Goal: Information Seeking & Learning: Learn about a topic

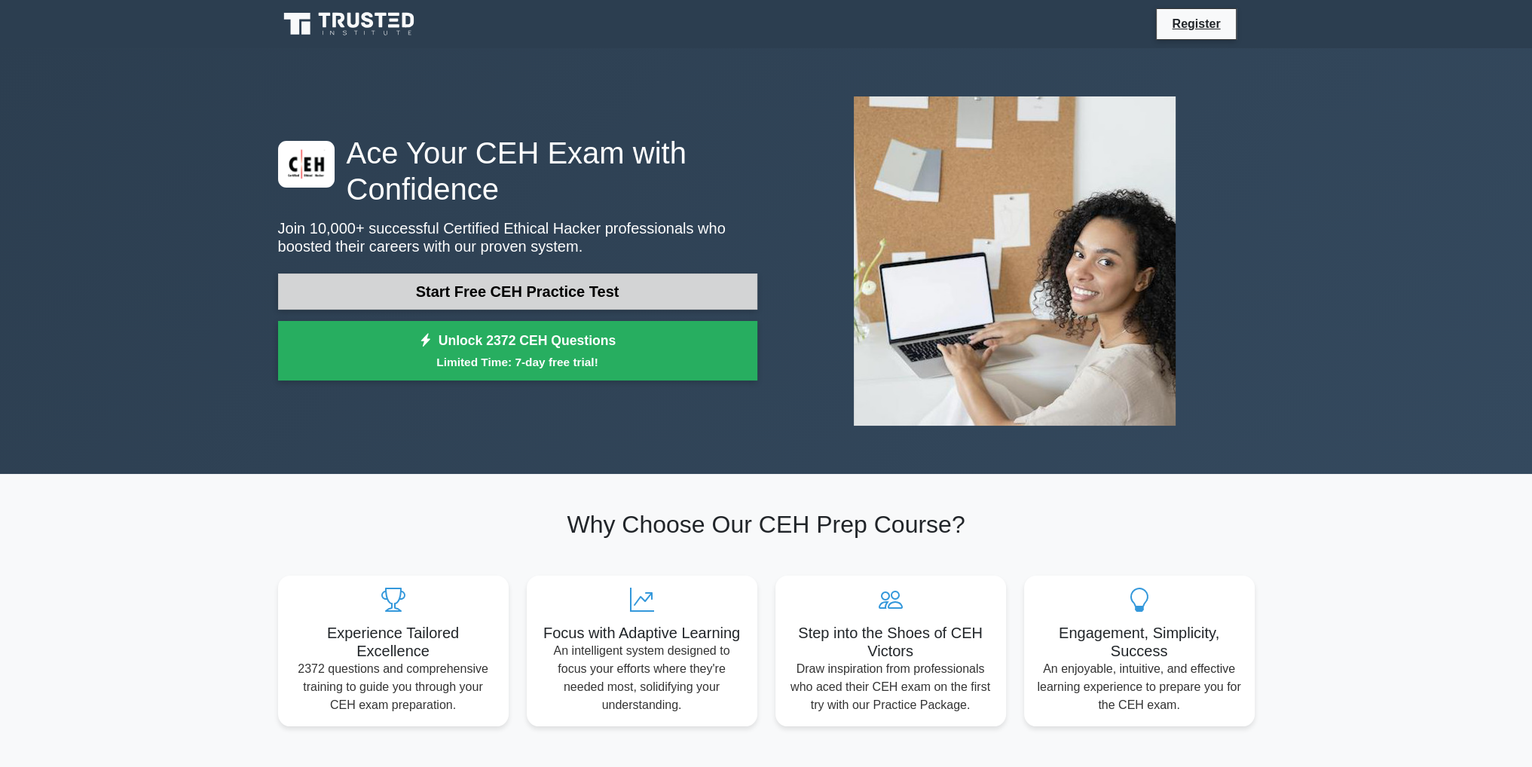
click at [554, 289] on link "Start Free CEH Practice Test" at bounding box center [517, 292] width 479 height 36
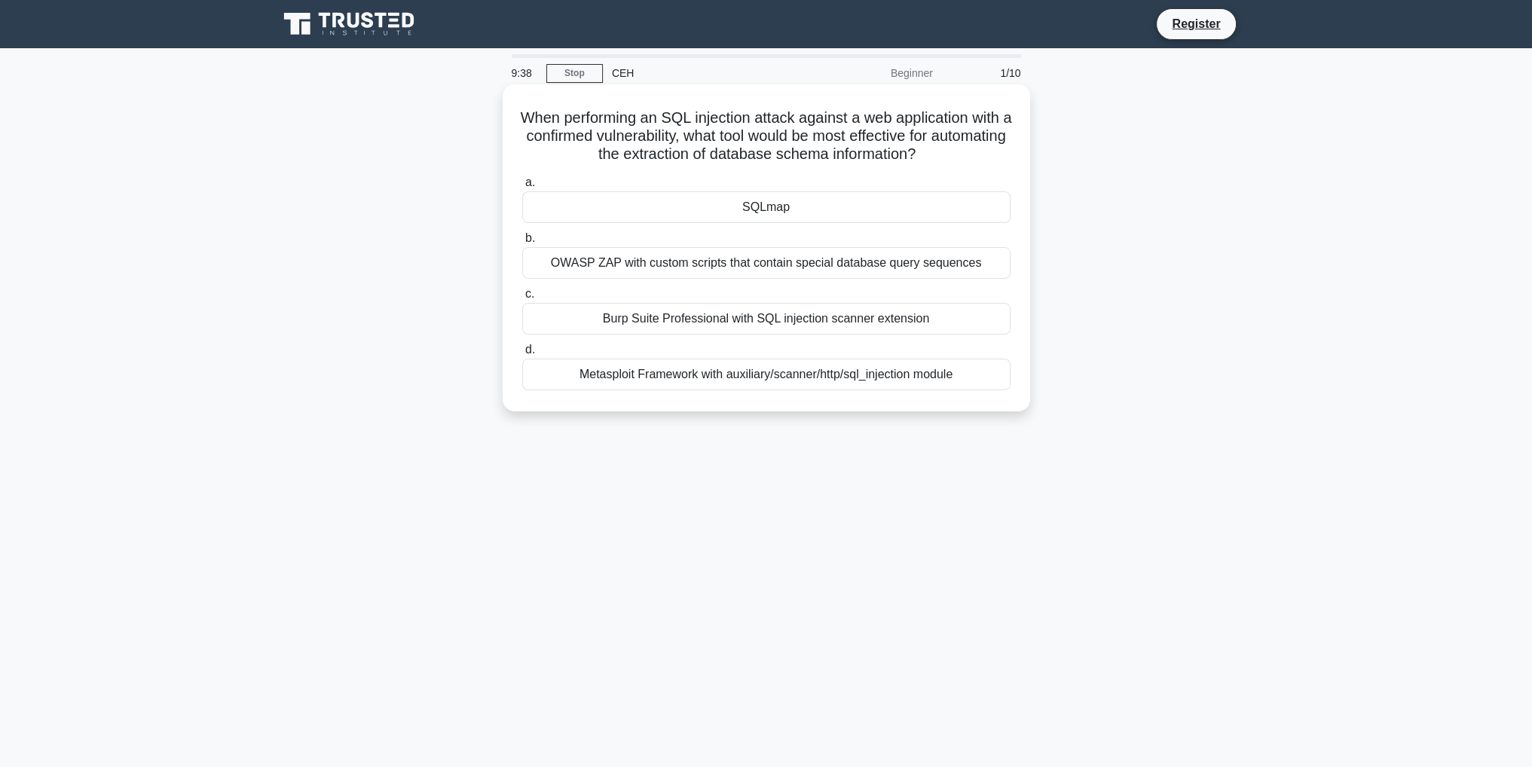
click at [795, 269] on div "OWASP ZAP with custom scripts that contain special database query sequences" at bounding box center [766, 263] width 488 height 32
click at [522, 243] on input "b. OWASP ZAP with custom scripts that contain special database query sequences" at bounding box center [522, 239] width 0 height 10
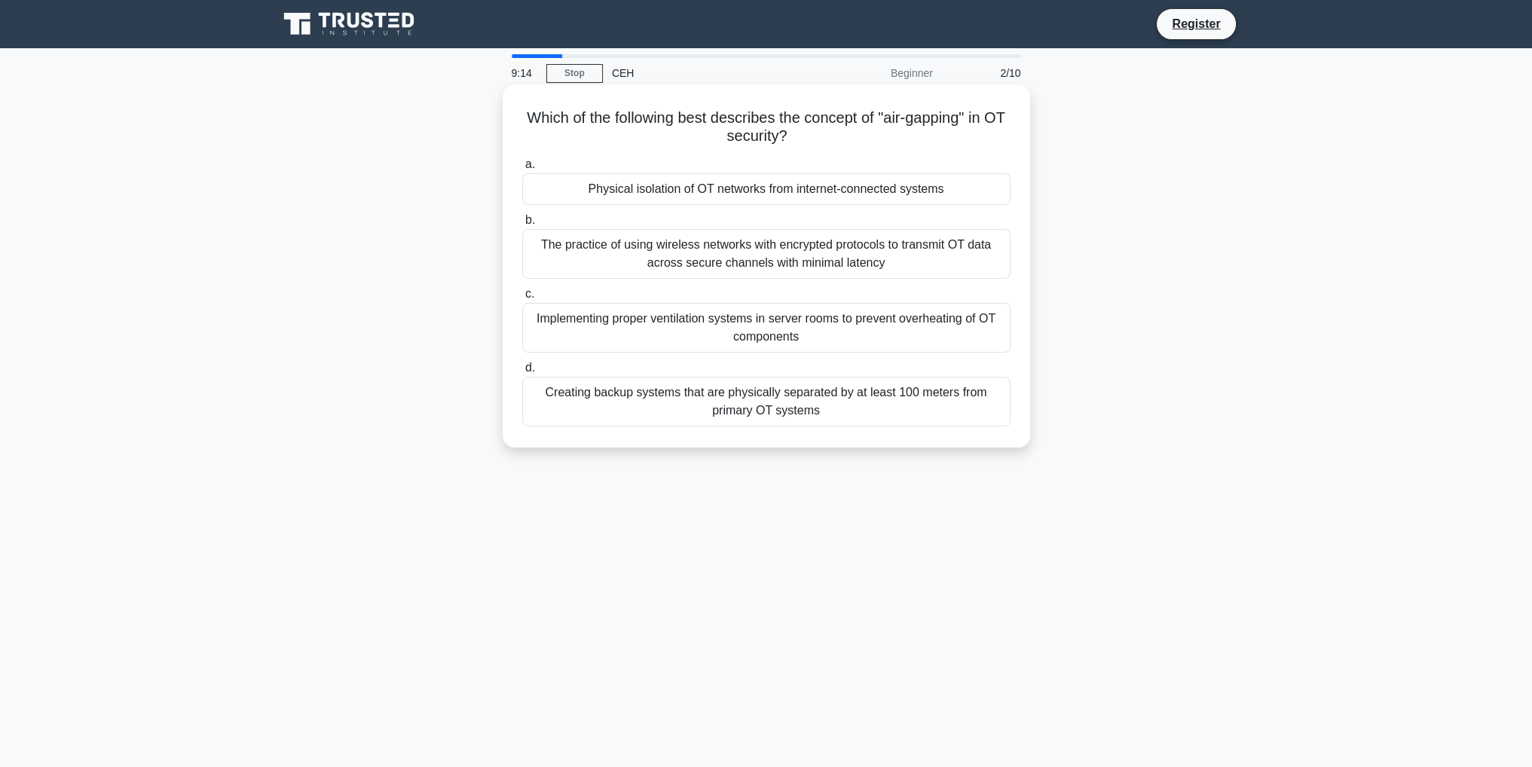
click at [695, 266] on div "The practice of using wireless networks with encrypted protocols to transmit OT…" at bounding box center [766, 254] width 488 height 50
click at [522, 225] on input "b. The practice of using wireless networks with encrypted protocols to transmit…" at bounding box center [522, 221] width 0 height 10
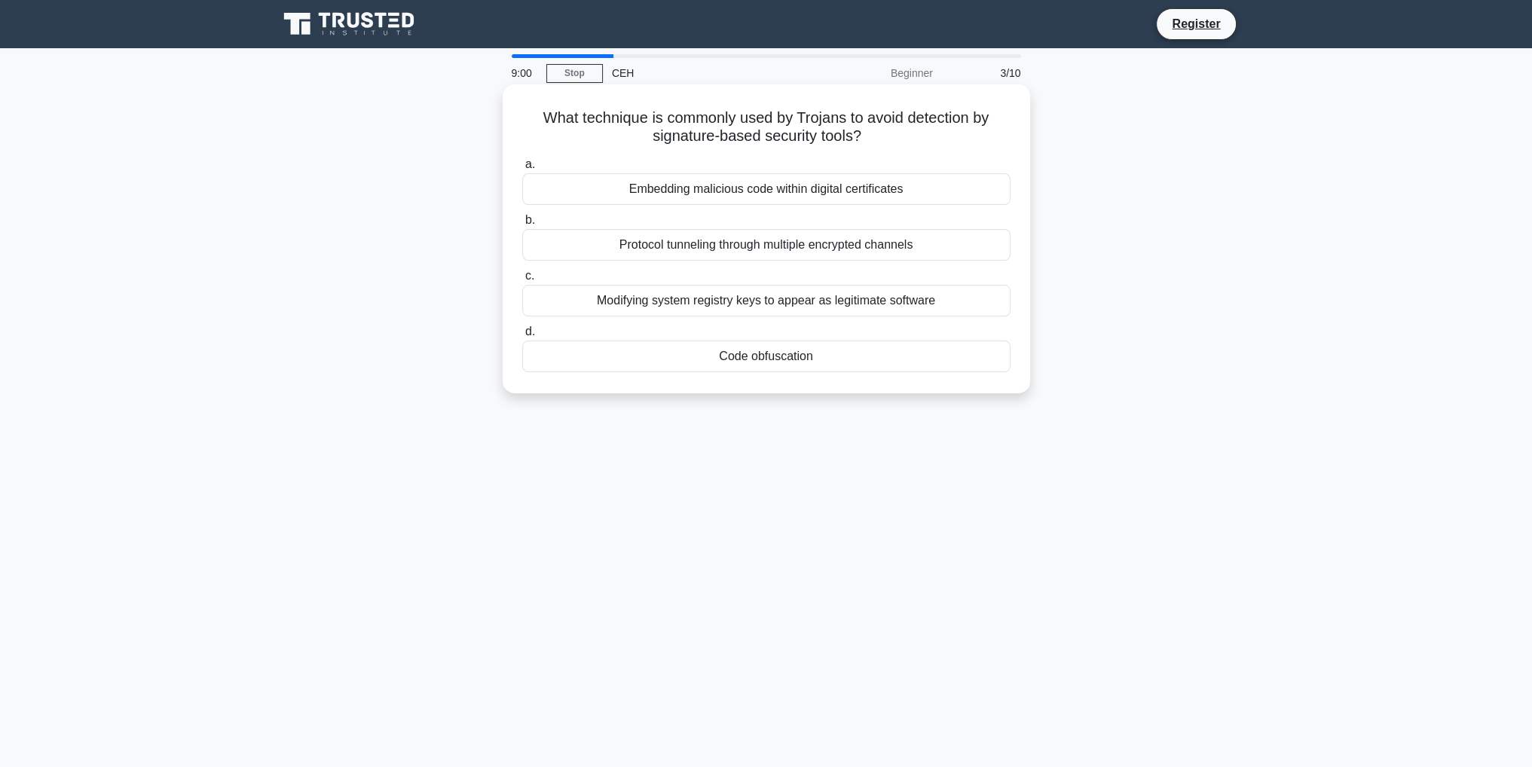
click at [698, 307] on div "Modifying system registry keys to appear as legitimate software" at bounding box center [766, 301] width 488 height 32
click at [522, 281] on input "c. Modifying system registry keys to appear as legitimate software" at bounding box center [522, 276] width 0 height 10
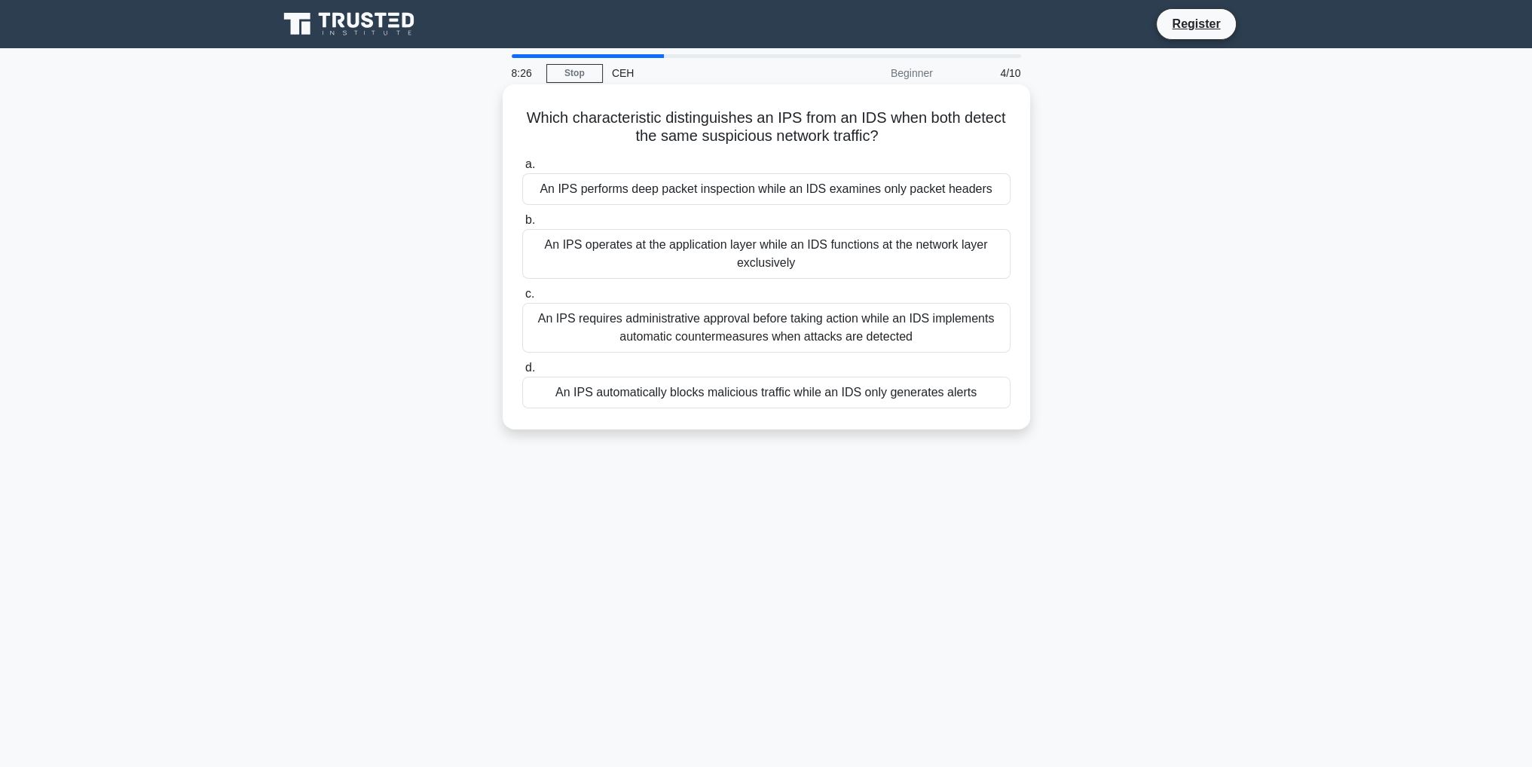
click at [719, 390] on div "An IPS automatically blocks malicious traffic while an IDS only generates alerts" at bounding box center [766, 393] width 488 height 32
click at [522, 373] on input "d. An IPS automatically blocks malicious traffic while an IDS only generates al…" at bounding box center [522, 368] width 0 height 10
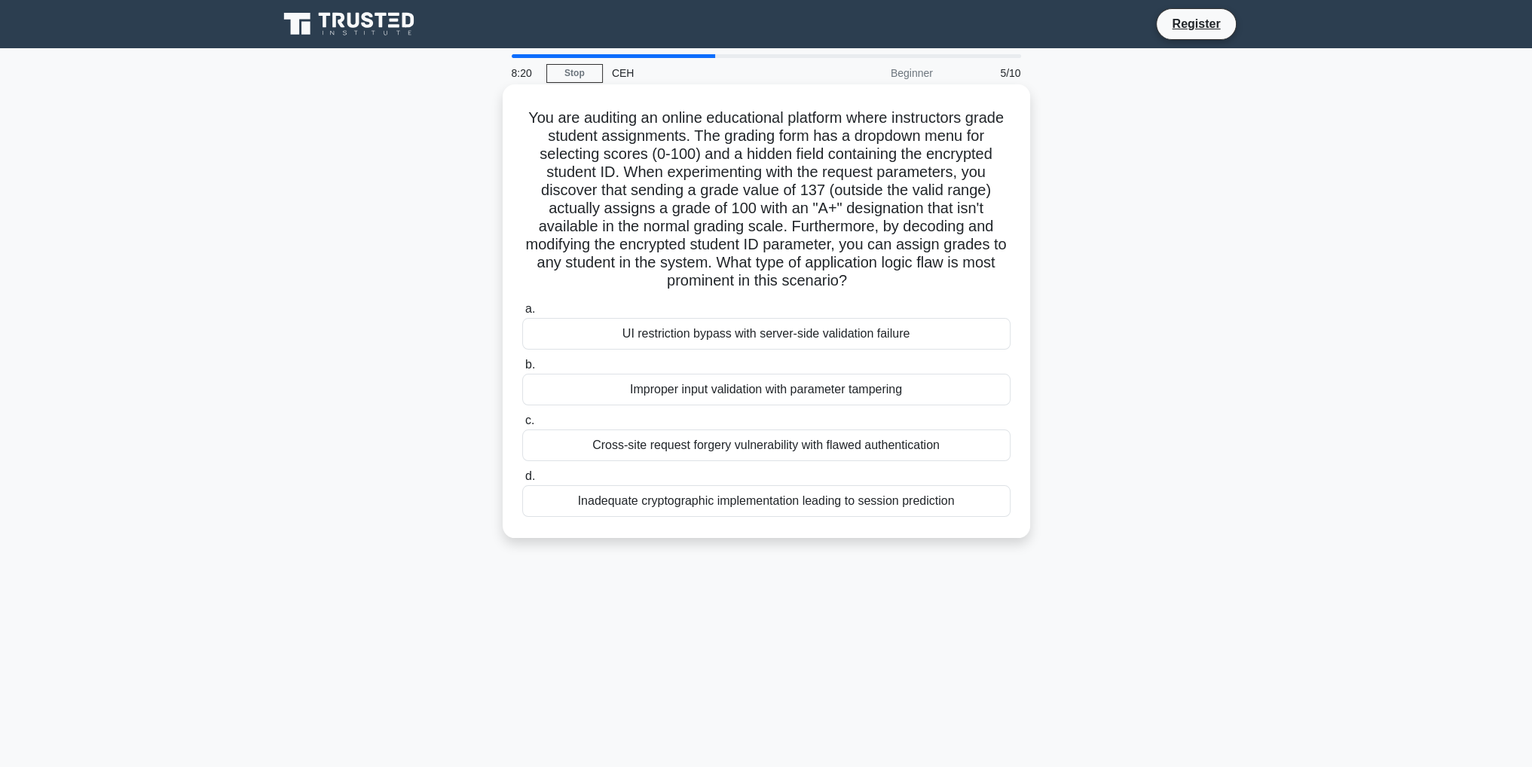
click at [697, 503] on div "Inadequate cryptographic implementation leading to session prediction" at bounding box center [766, 501] width 488 height 32
click at [522, 482] on input "d. Inadequate cryptographic implementation leading to session prediction" at bounding box center [522, 477] width 0 height 10
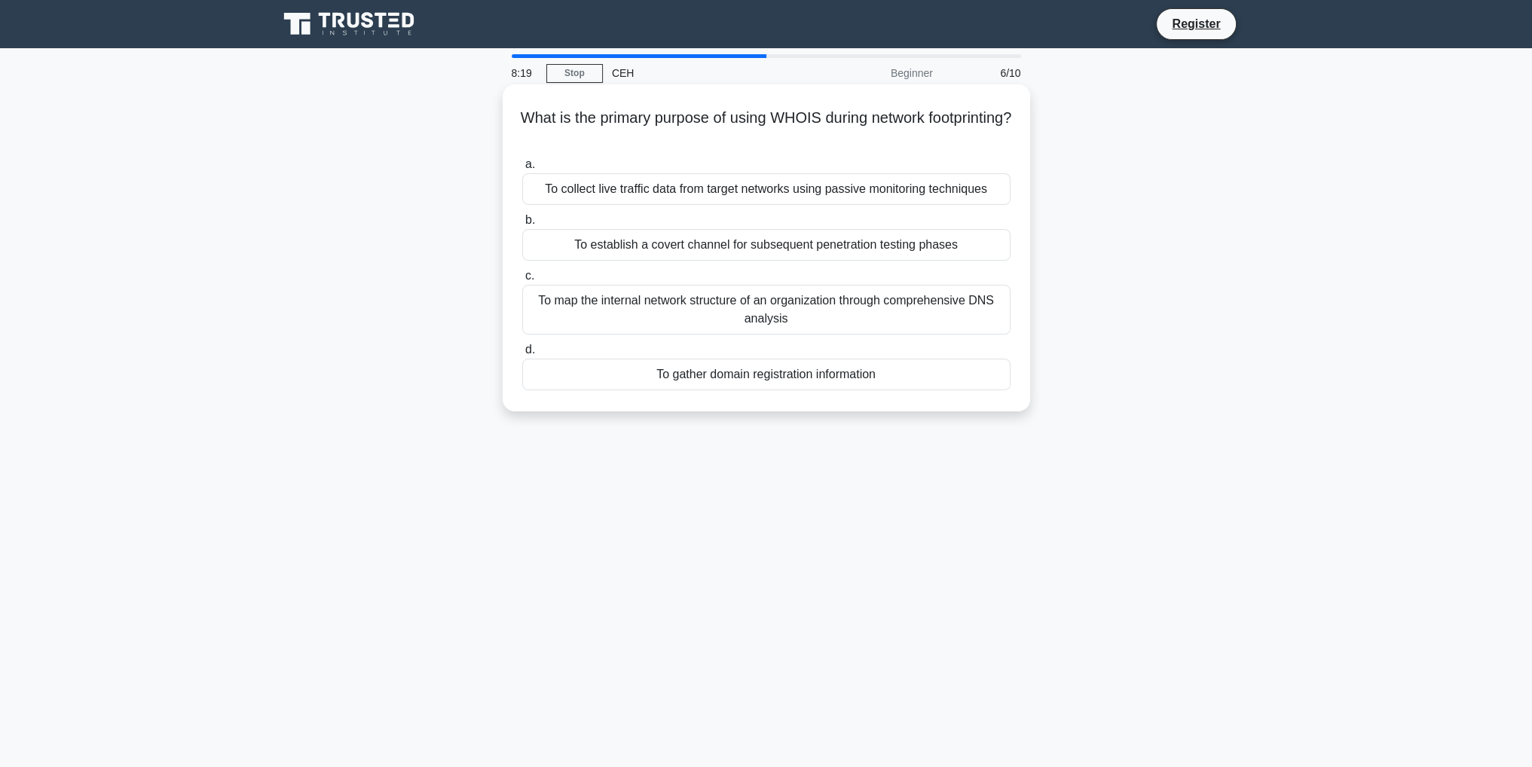
click at [677, 308] on div "To map the internal network structure of an organization through comprehensive …" at bounding box center [766, 310] width 488 height 50
click at [522, 281] on input "c. To map the internal network structure of an organization through comprehensi…" at bounding box center [522, 276] width 0 height 10
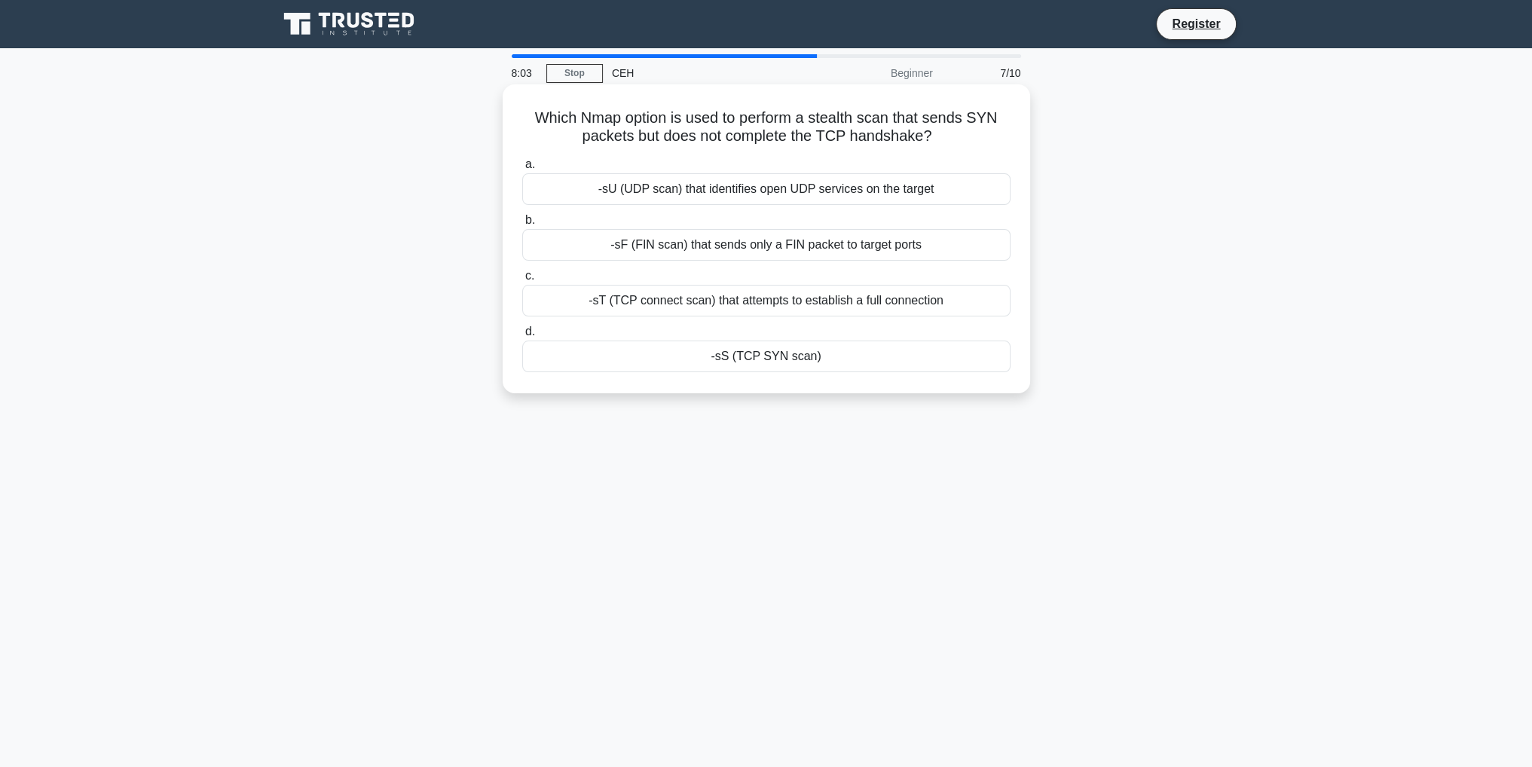
click at [668, 300] on div "-sT (TCP connect scan) that attempts to establish a full connection" at bounding box center [766, 301] width 488 height 32
click at [522, 281] on input "c. -sT (TCP connect scan) that attempts to establish a full connection" at bounding box center [522, 276] width 0 height 10
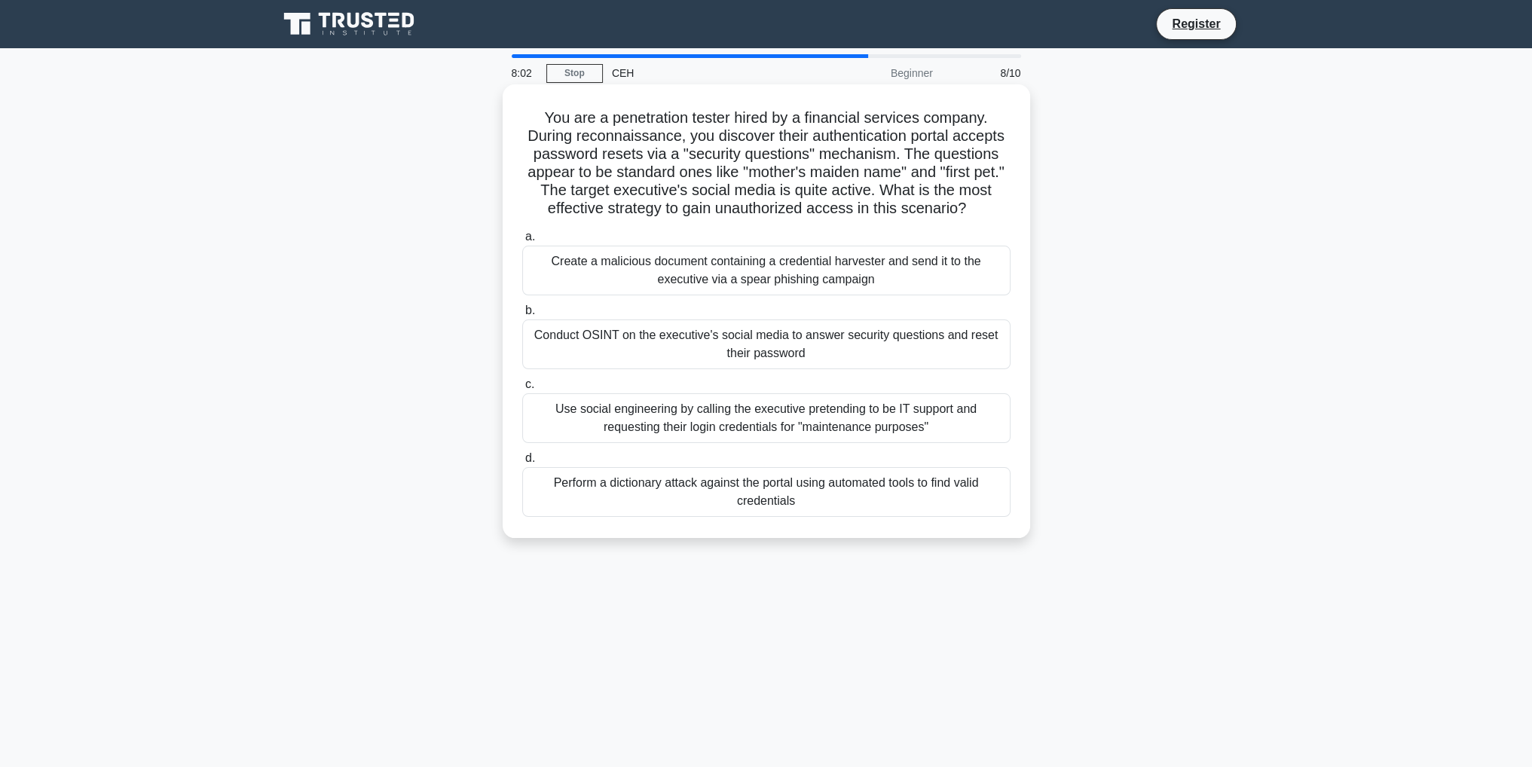
click at [667, 341] on div "Conduct OSINT on the executive's social media to answer security questions and …" at bounding box center [766, 345] width 488 height 50
click at [522, 316] on input "b. Conduct OSINT on the executive's social media to answer security questions a…" at bounding box center [522, 311] width 0 height 10
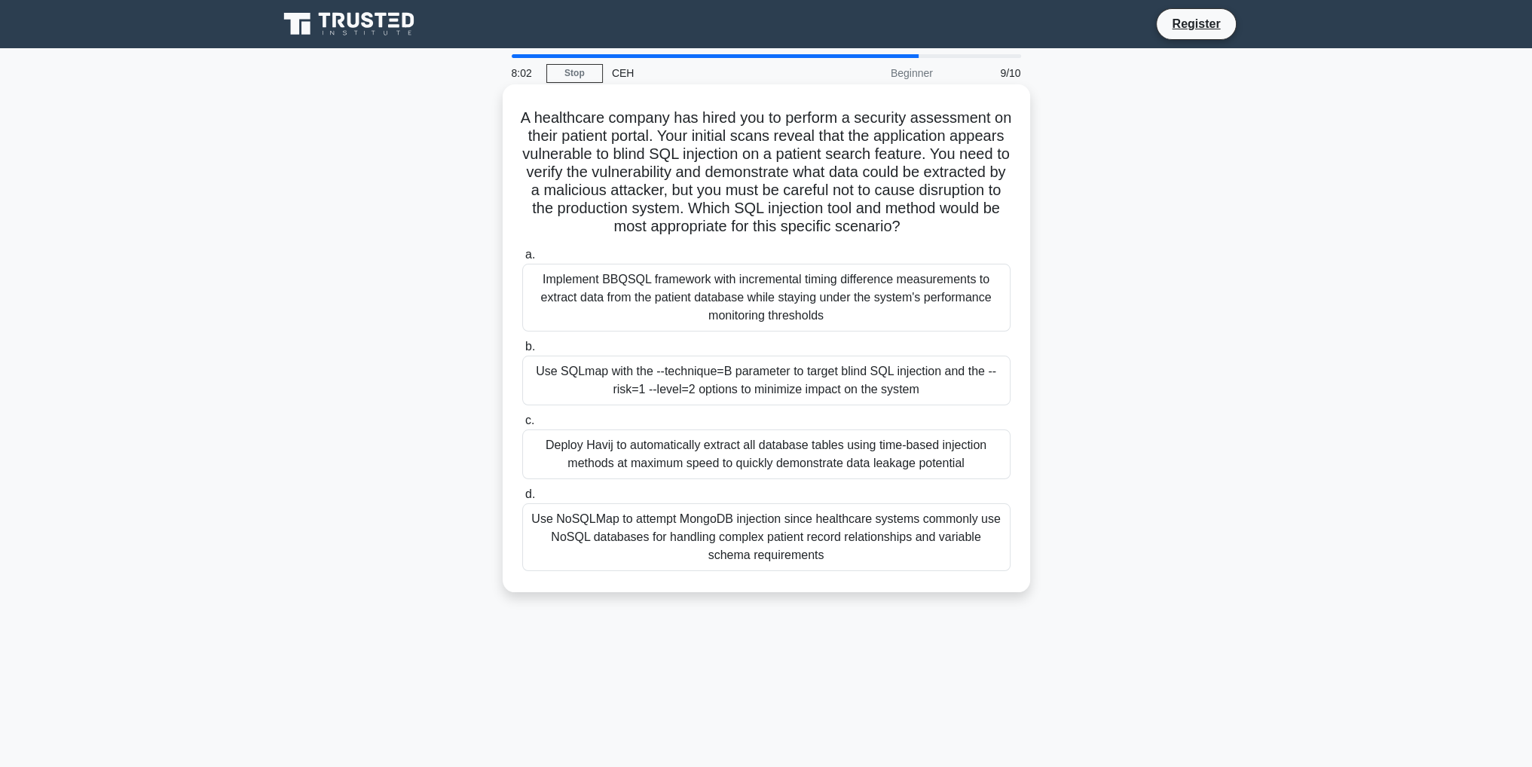
click at [669, 366] on div "Use SQLmap with the --technique=B parameter to target blind SQL injection and t…" at bounding box center [766, 381] width 488 height 50
click at [522, 352] on input "b. Use SQLmap with the --technique=B parameter to target blind SQL injection an…" at bounding box center [522, 347] width 0 height 10
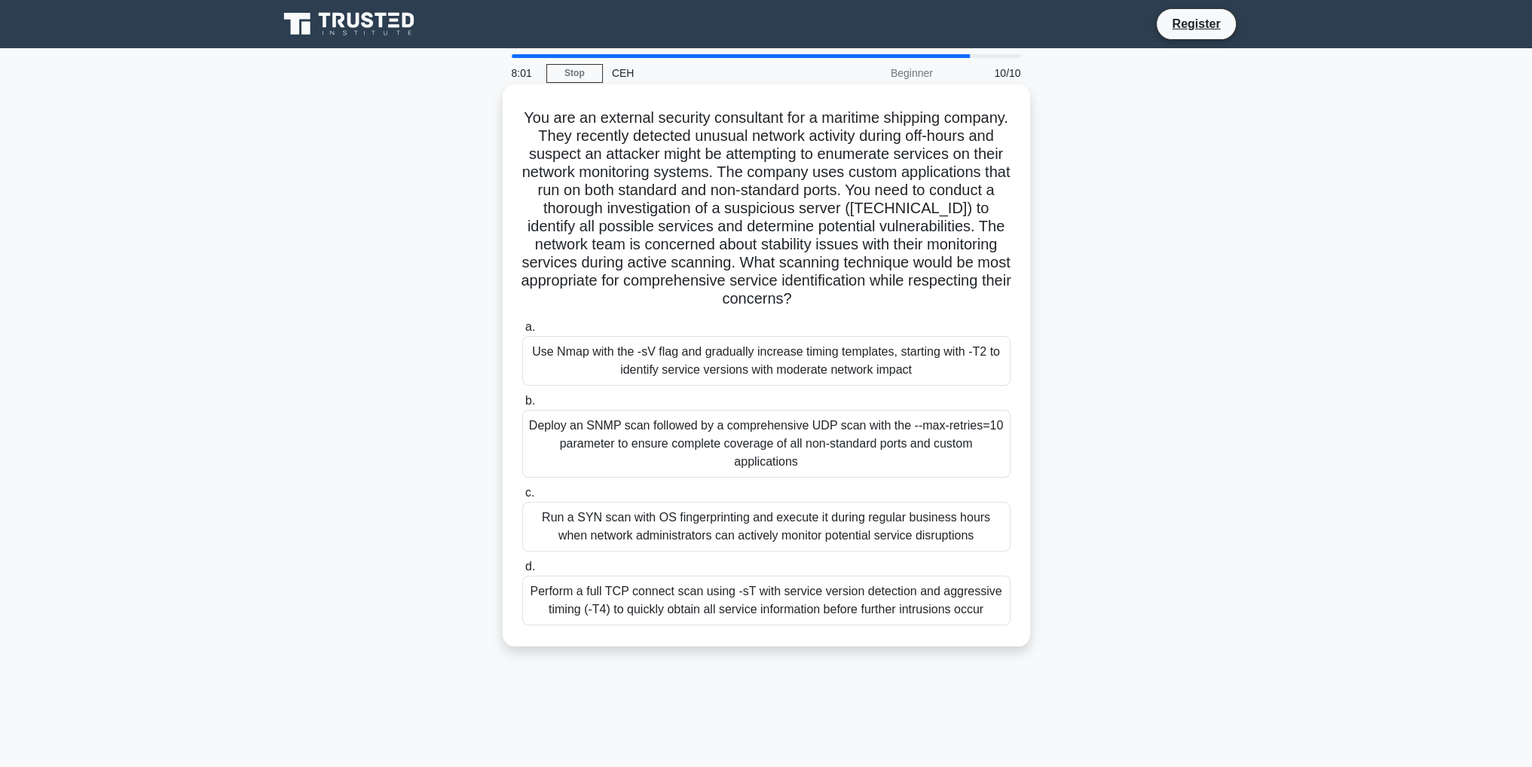
click at [679, 384] on div "Use Nmap with the -sV flag and gradually increase timing templates, starting wi…" at bounding box center [766, 361] width 488 height 50
click at [522, 332] on input "a. Use Nmap with the -sV flag and gradually increase timing templates, starting…" at bounding box center [522, 328] width 0 height 10
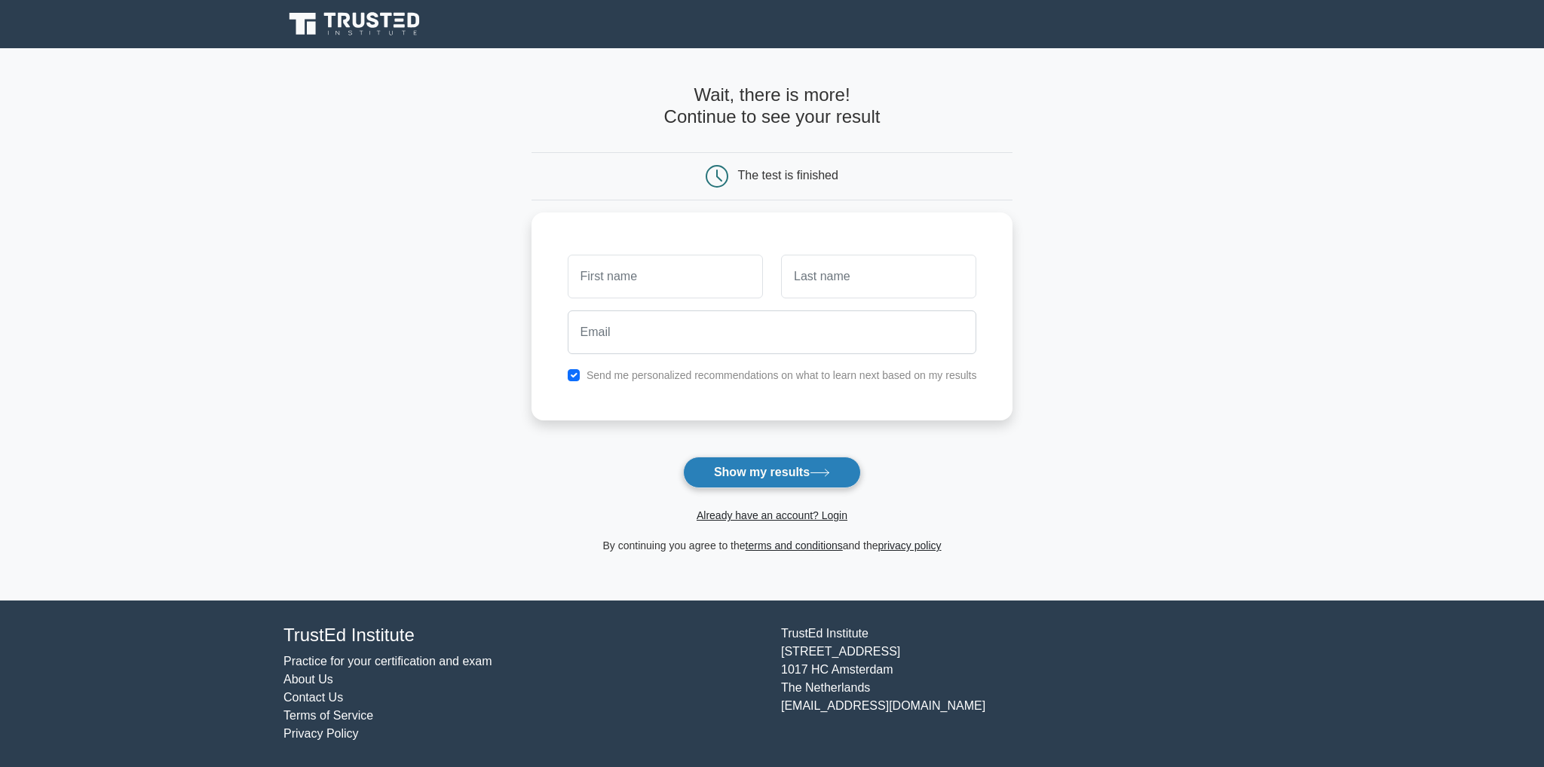
click at [767, 473] on button "Show my results" at bounding box center [772, 473] width 178 height 32
click at [642, 271] on input "text" at bounding box center [665, 273] width 195 height 44
